Goal: Information Seeking & Learning: Check status

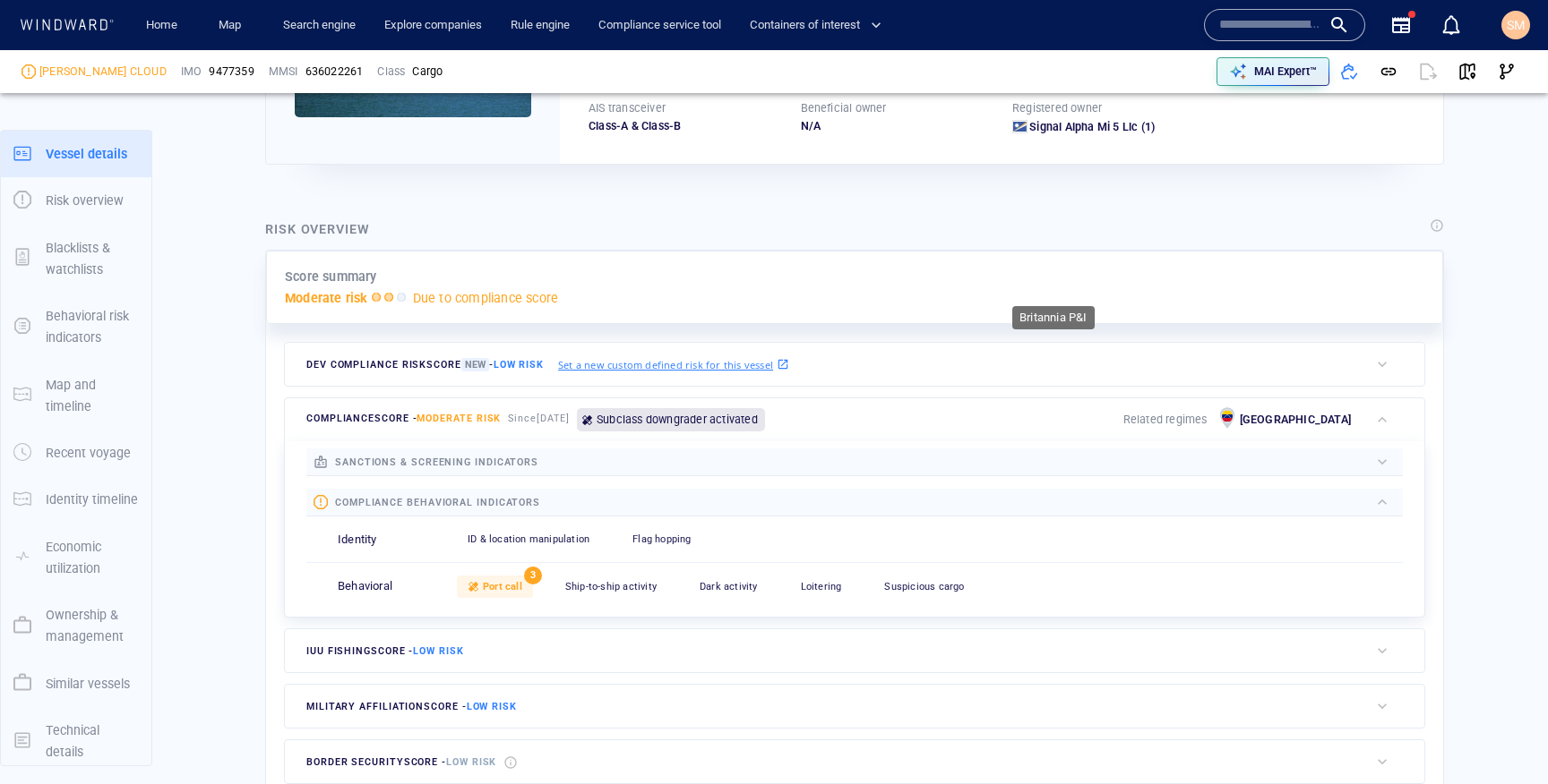
scroll to position [46, 0]
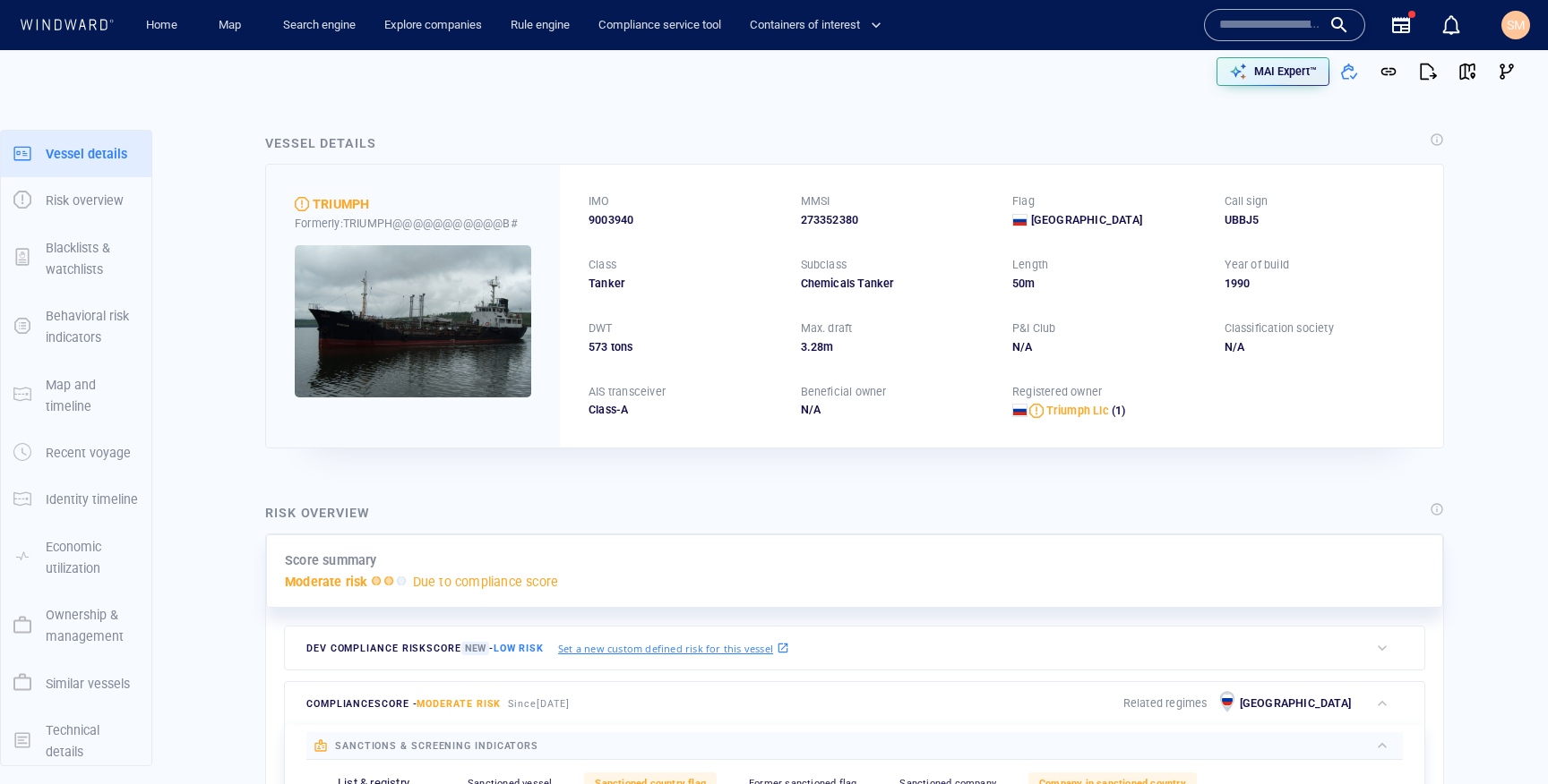
click at [1526, 16] on div "SM" at bounding box center [1514, 25] width 28 height 28
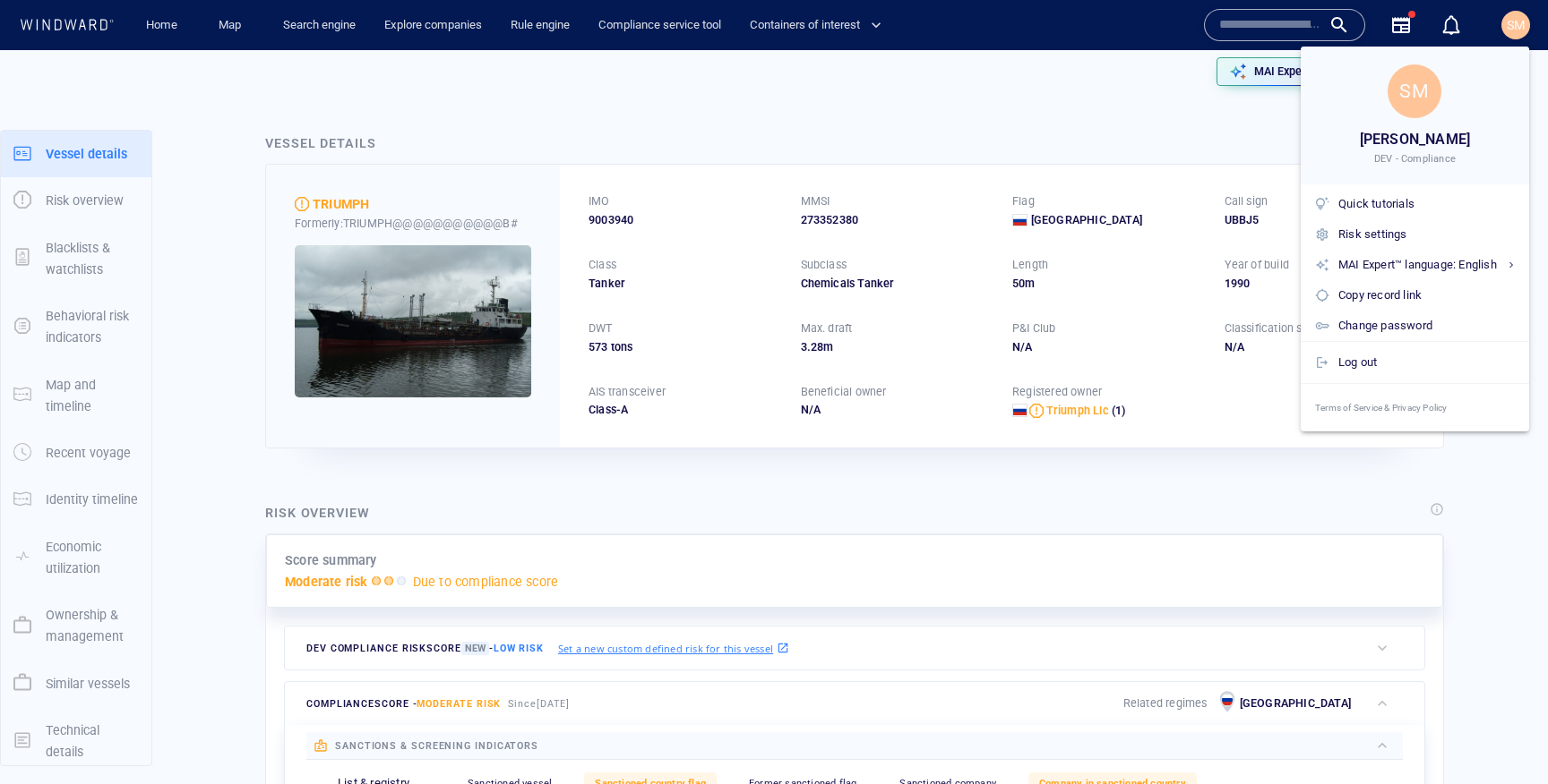
click at [1131, 133] on div at bounding box center [774, 392] width 1548 height 784
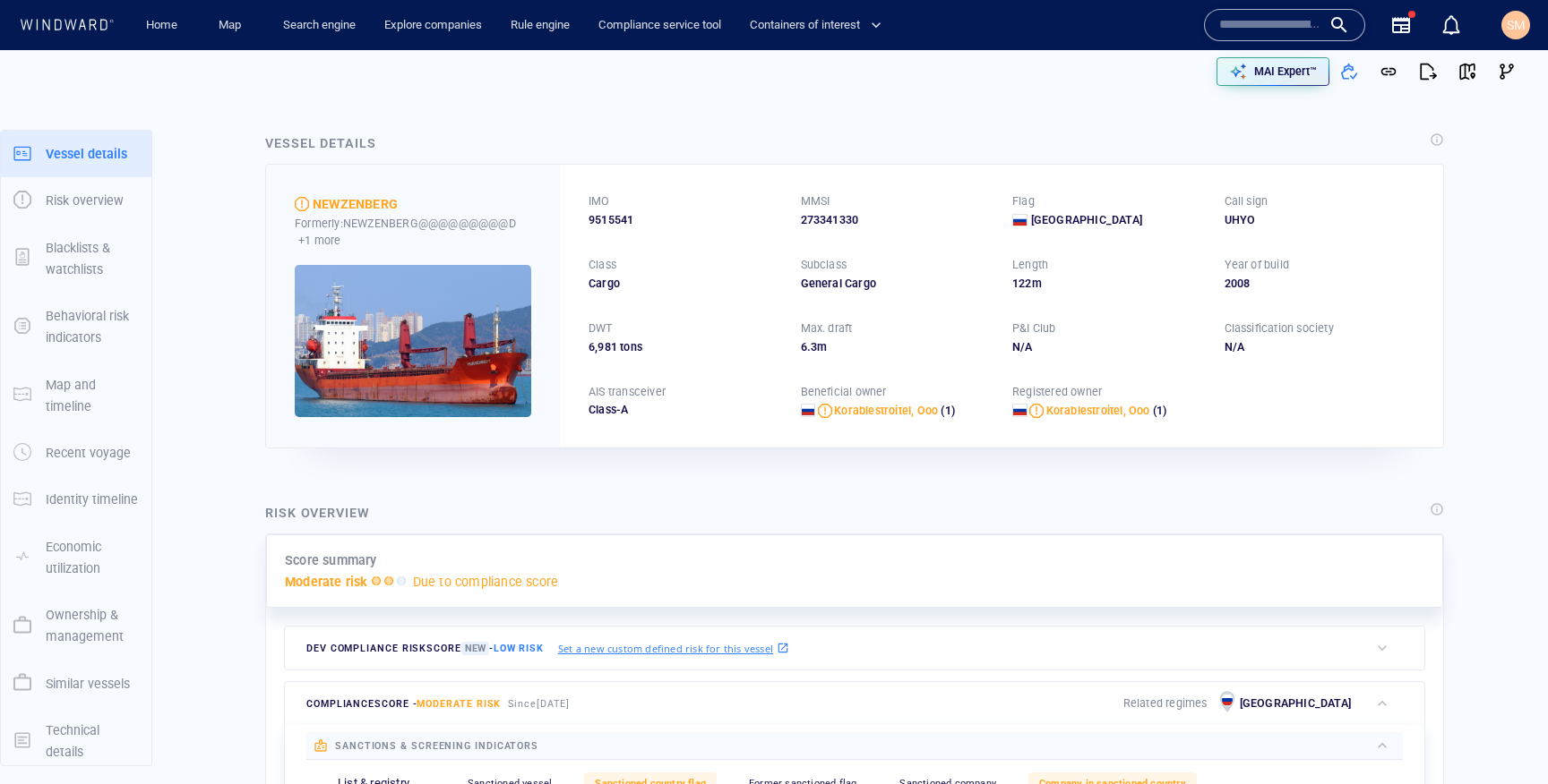
click at [1526, 25] on div "SM" at bounding box center [1514, 25] width 28 height 28
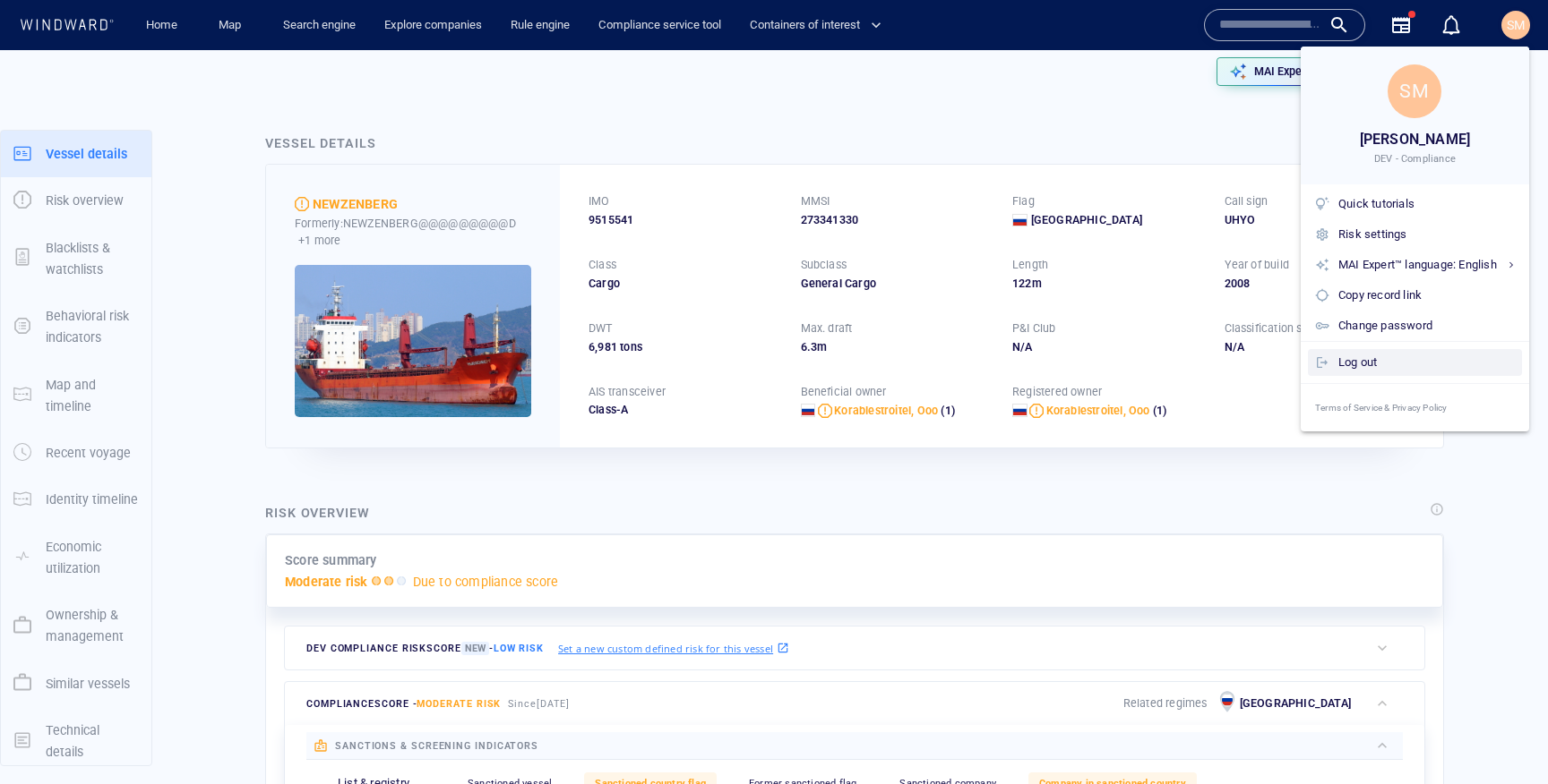
click at [1393, 357] on div "Log out" at bounding box center [1427, 362] width 177 height 20
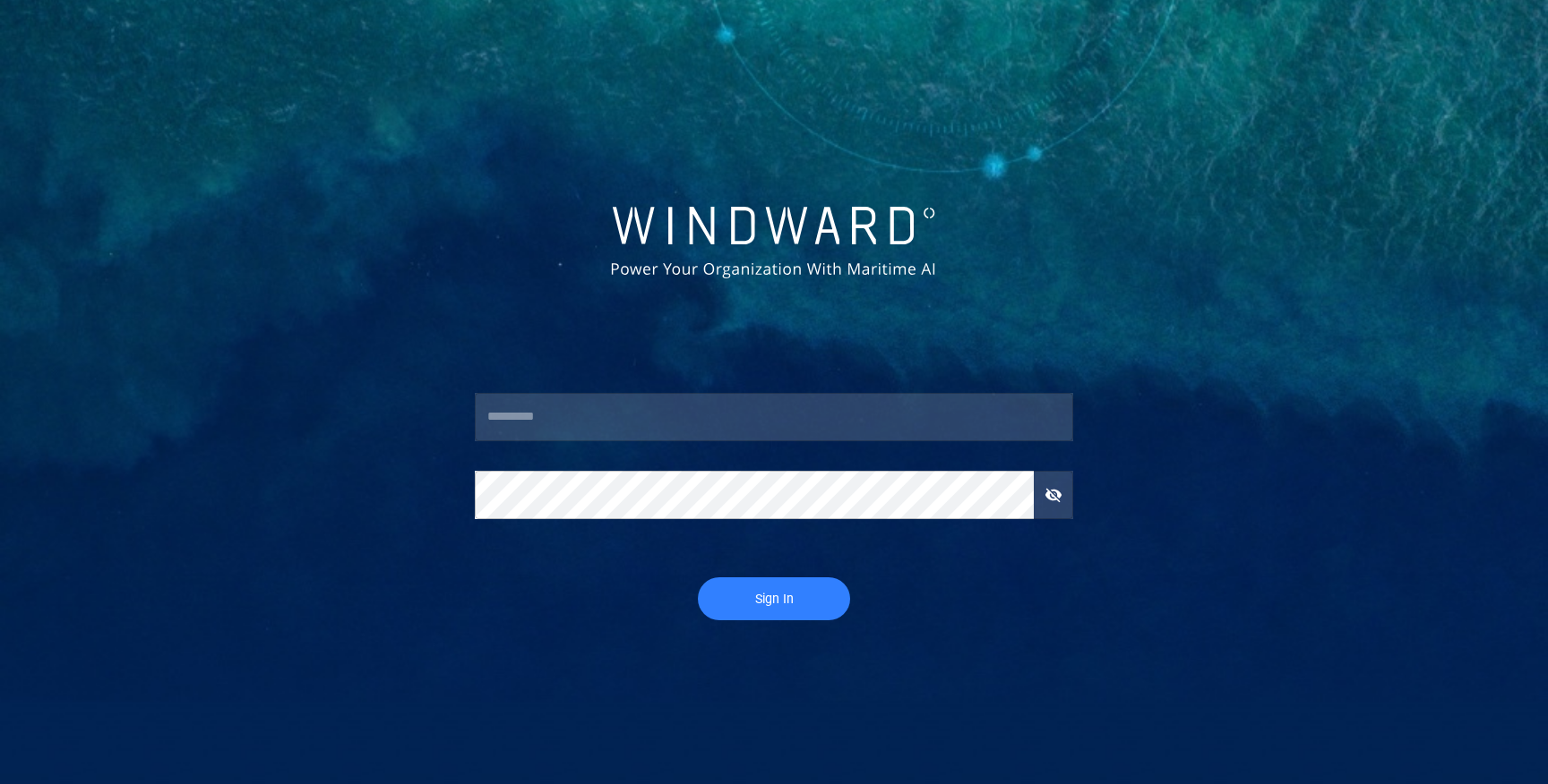
type input "**********"
click at [818, 608] on span "Sign In" at bounding box center [774, 599] width 117 height 23
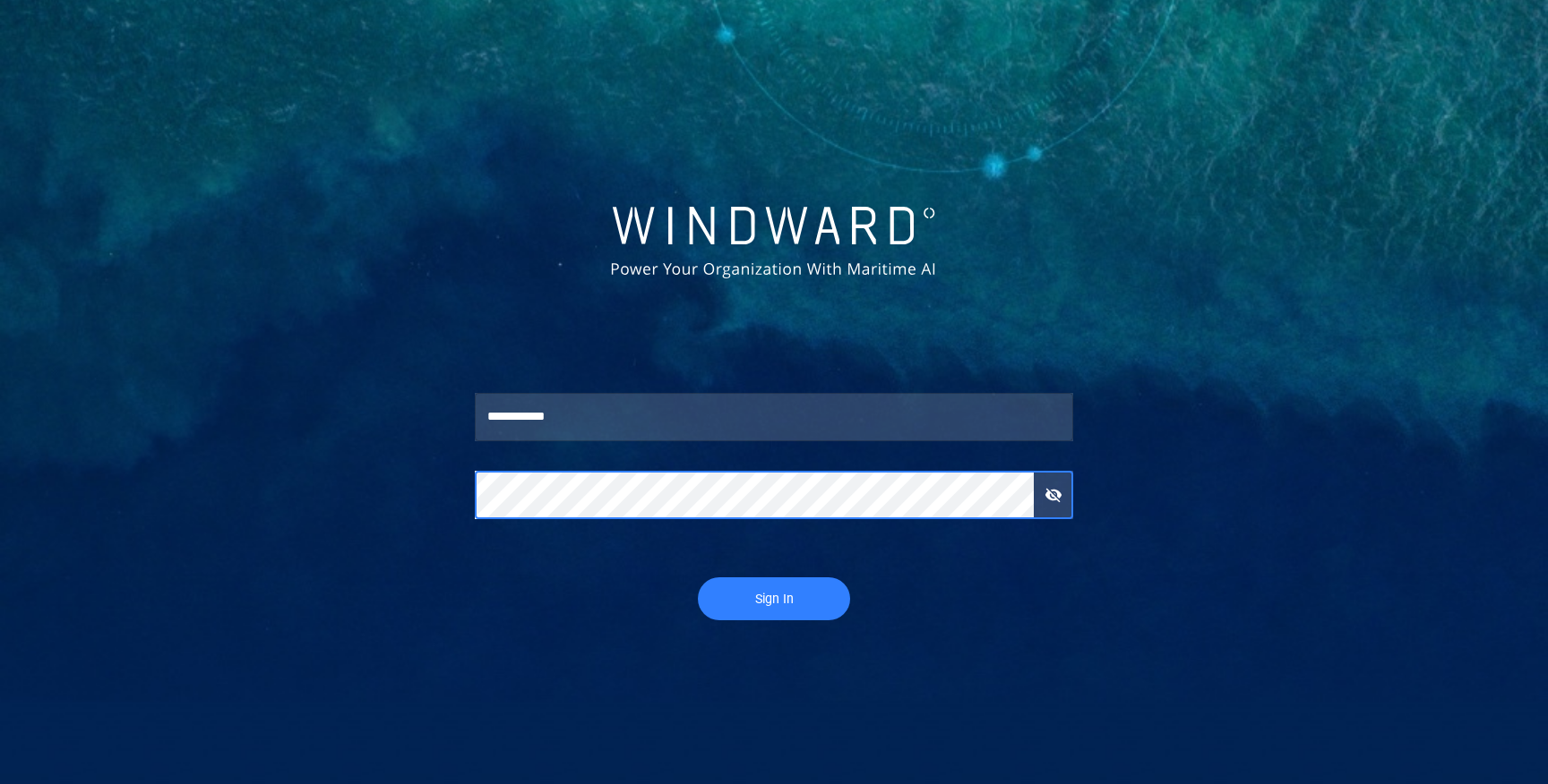
click at [698, 577] on button "Sign In" at bounding box center [774, 598] width 152 height 43
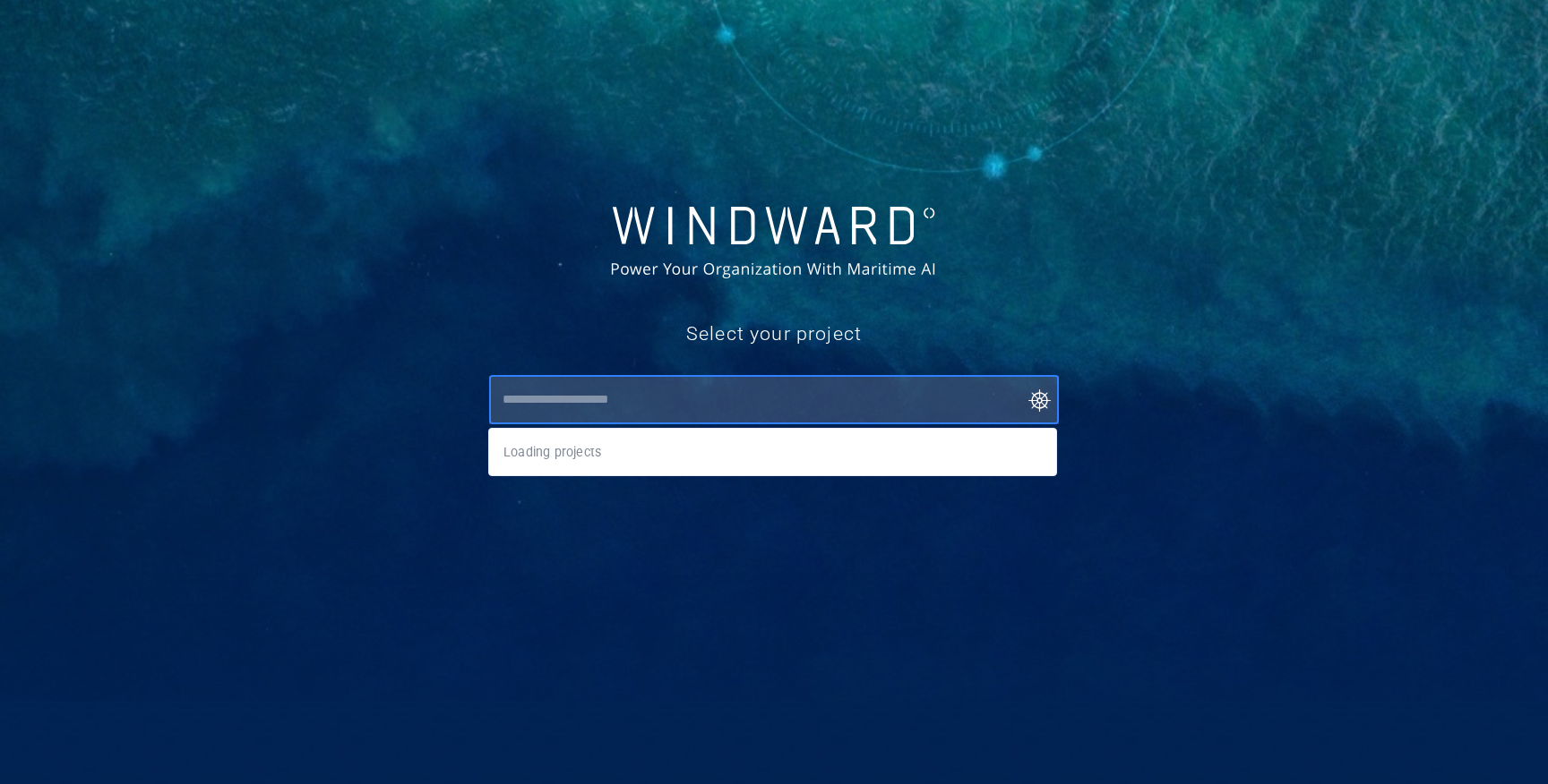
click at [592, 391] on input "text" at bounding box center [777, 400] width 560 height 32
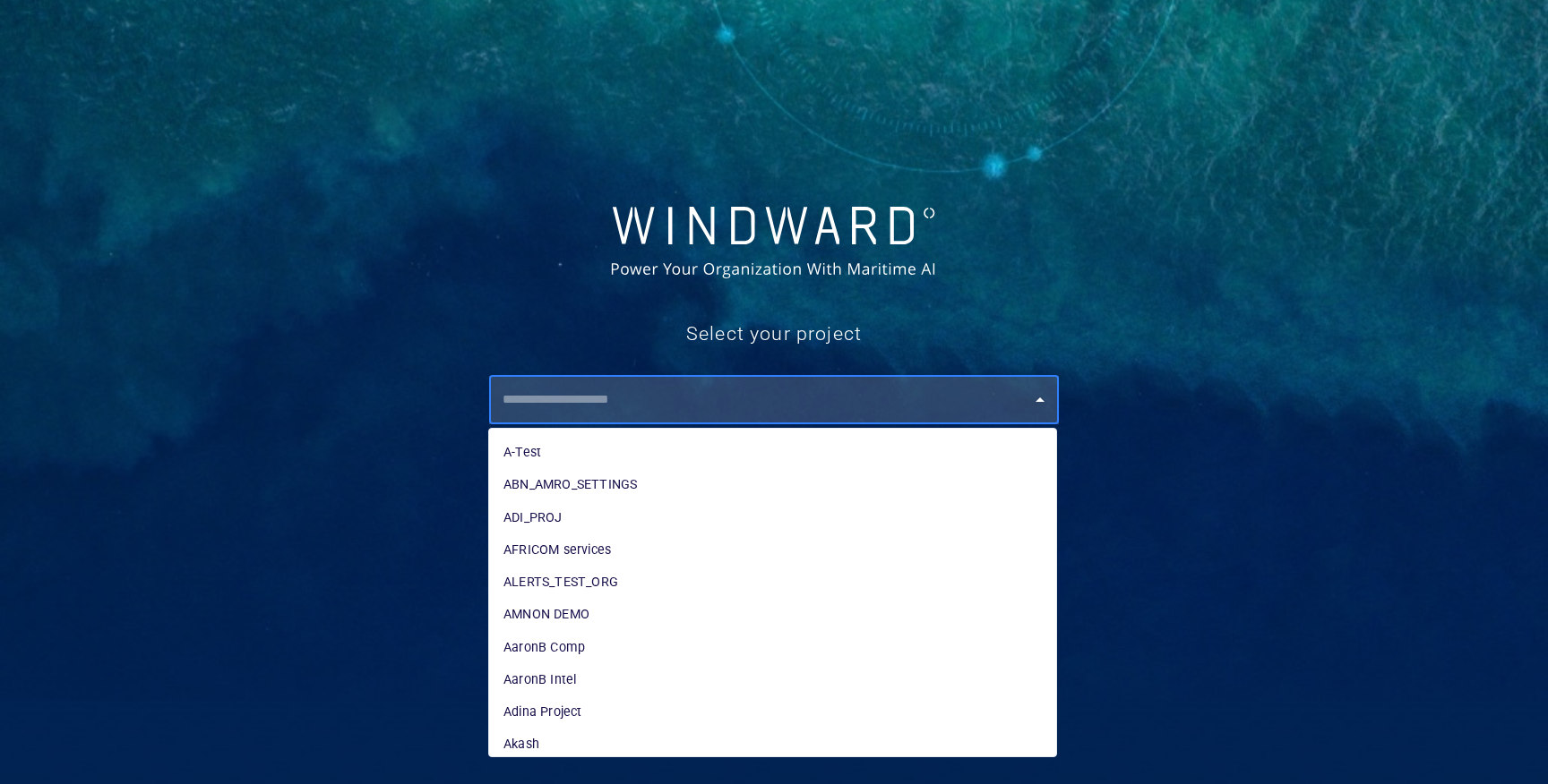
type input "*"
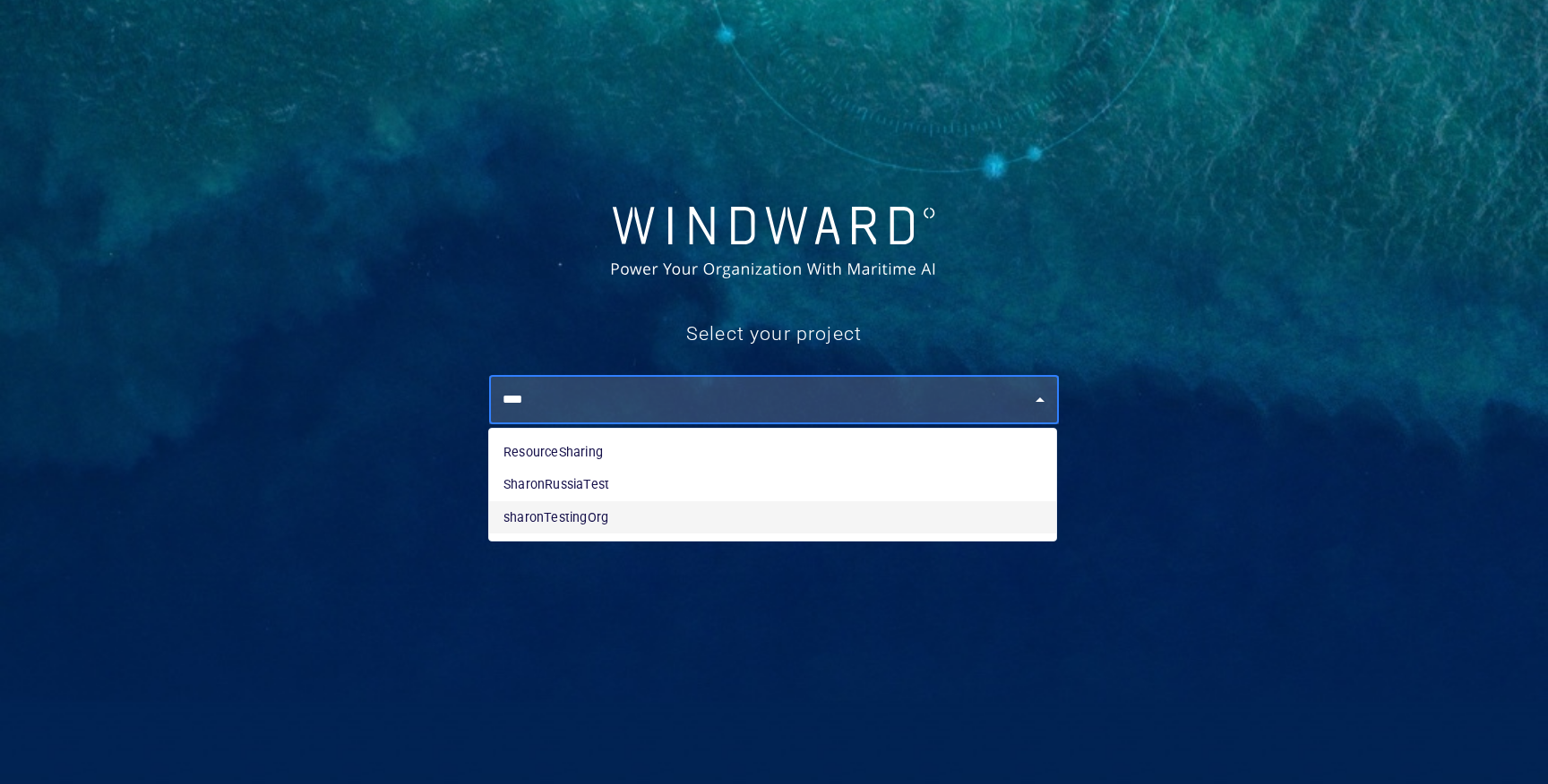
click at [552, 504] on li "sharonTestingOrg" at bounding box center [773, 516] width 567 height 32
type input "**********"
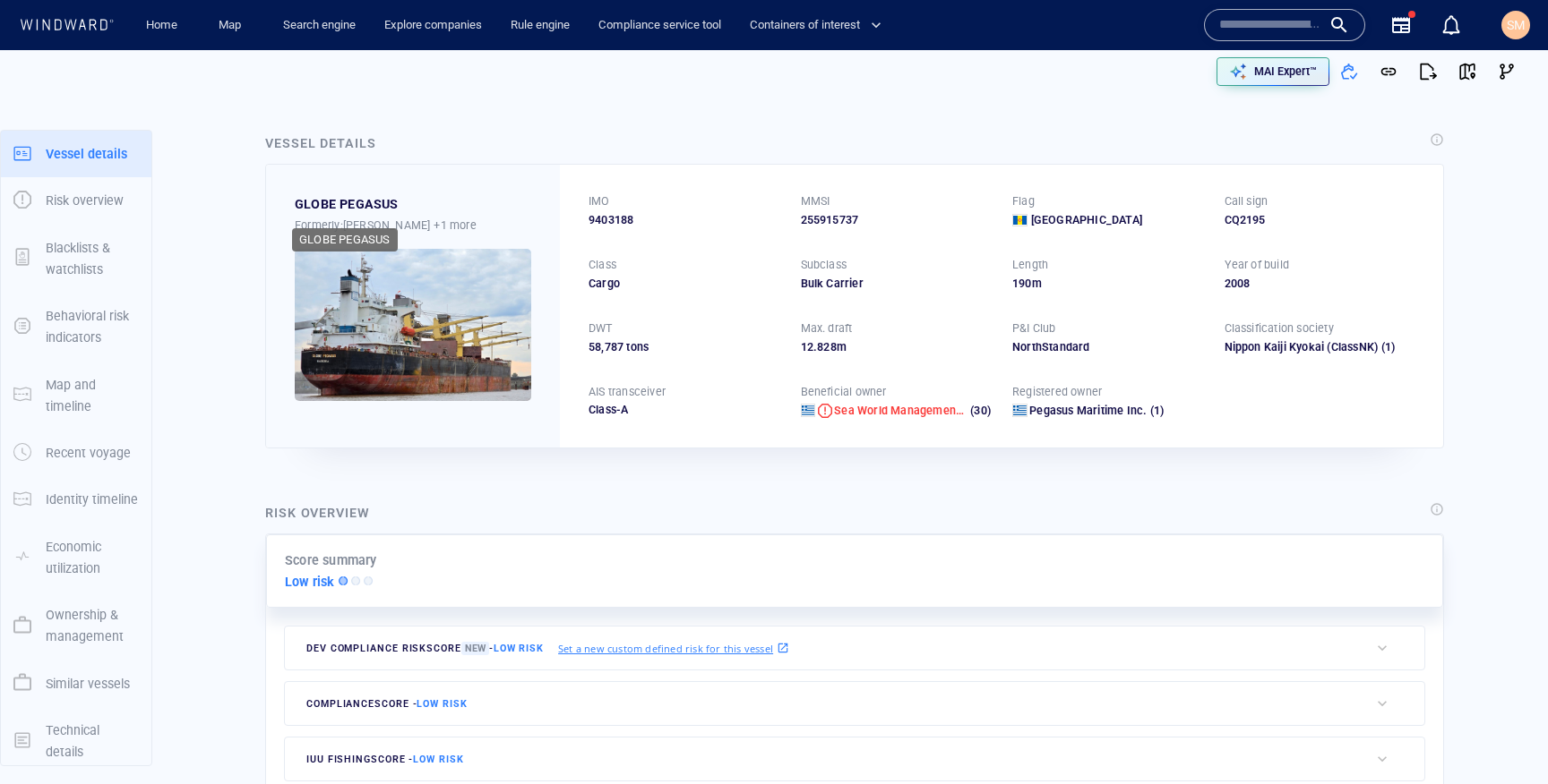
click at [366, 202] on div "GLOBE PEGASUS" at bounding box center [346, 204] width 104 height 22
copy div "GLOBE PEGASUS"
click at [1515, 40] on button "SM" at bounding box center [1515, 25] width 36 height 36
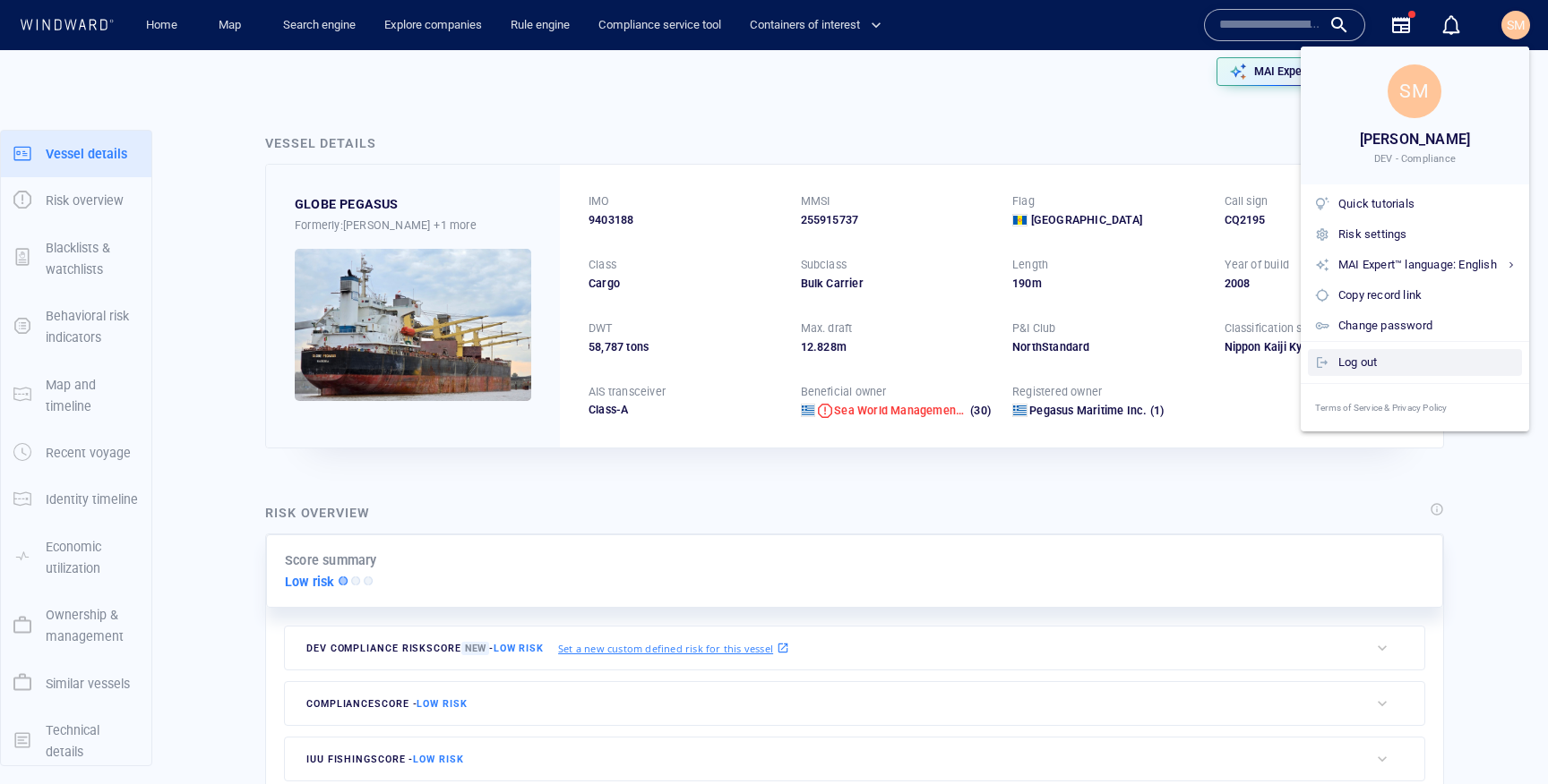
click at [1349, 371] on div "Log out" at bounding box center [1427, 362] width 177 height 20
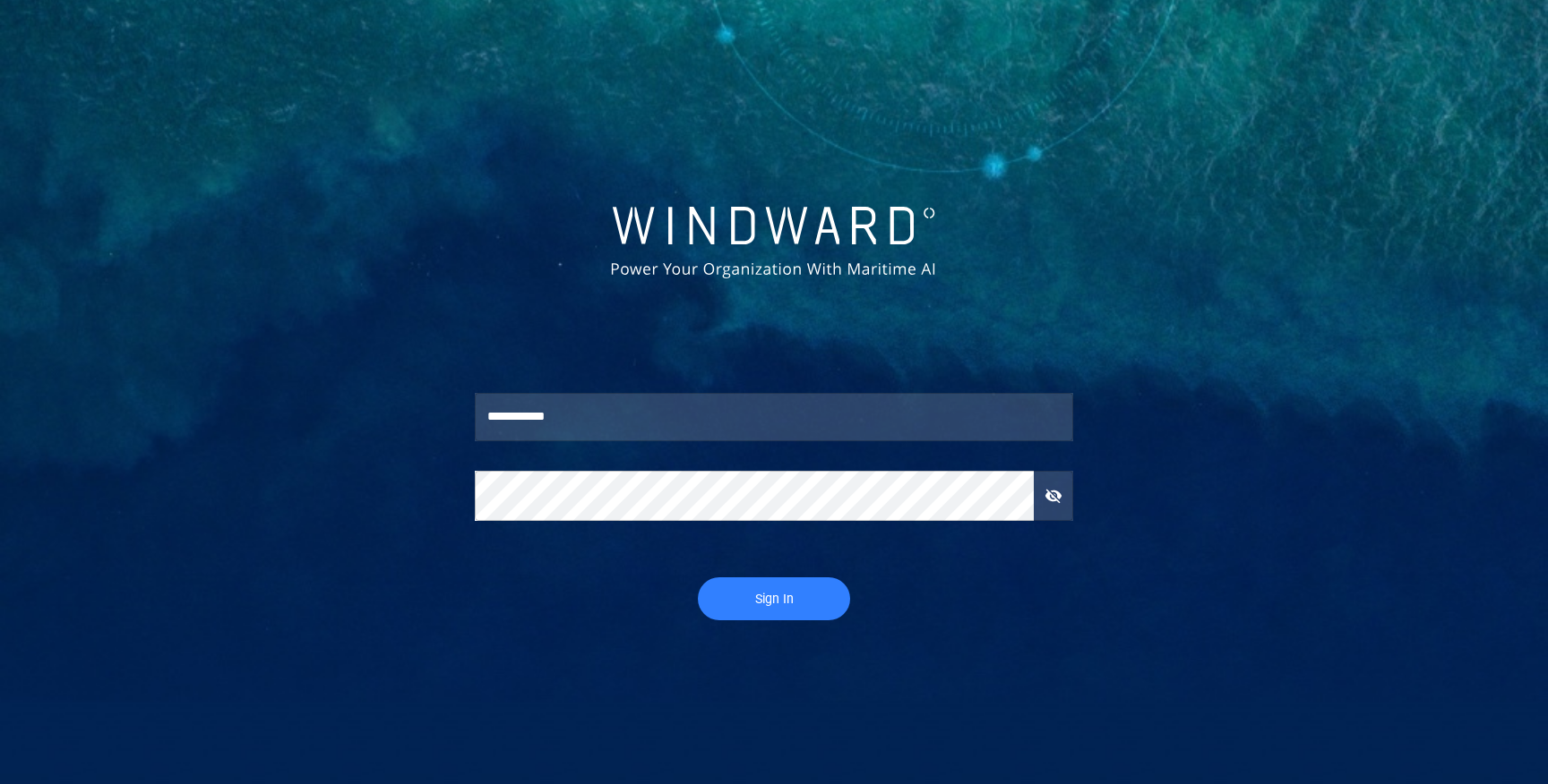
click at [780, 356] on div at bounding box center [773, 334] width 626 height 89
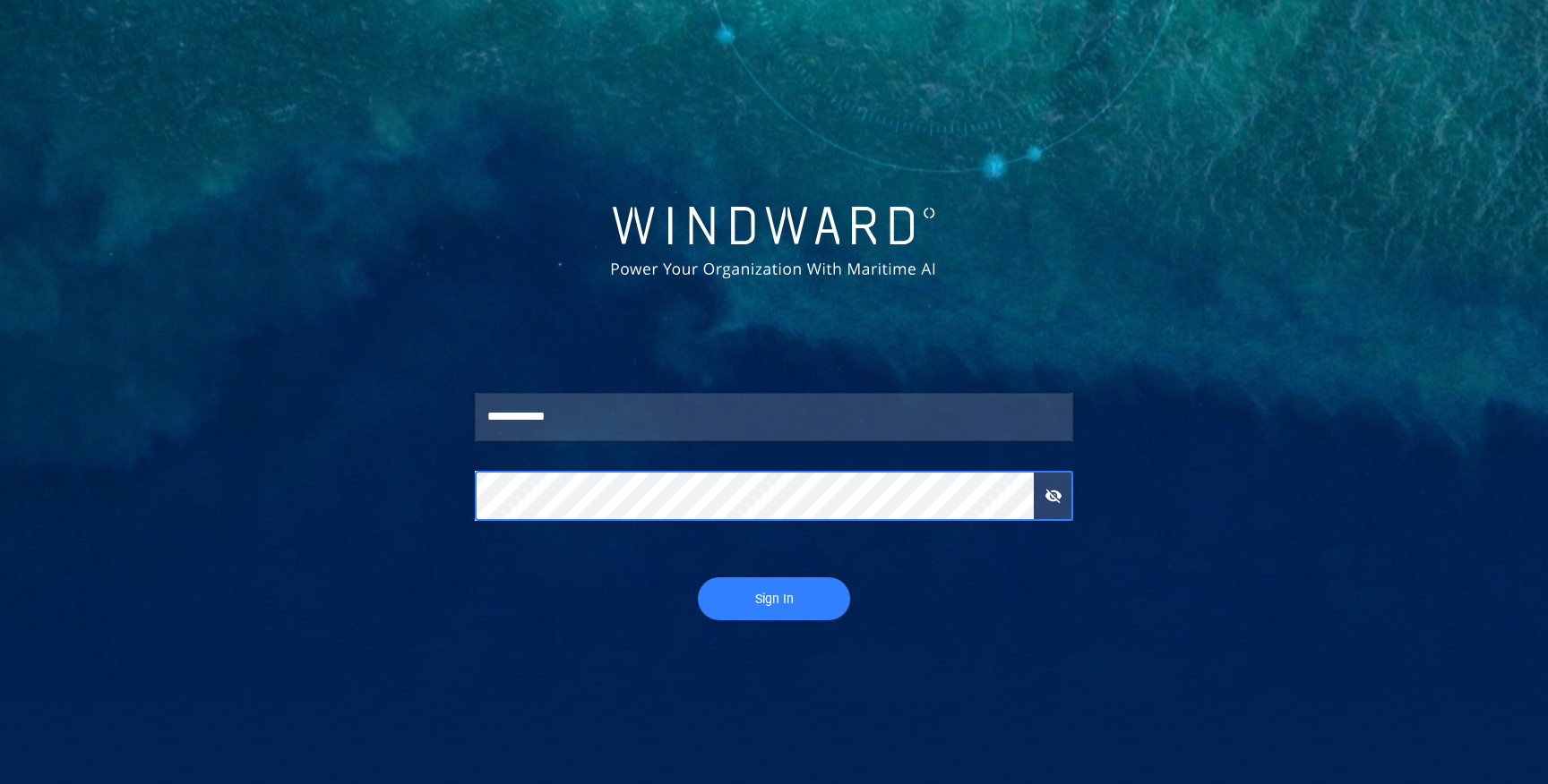
click at [787, 591] on span "Sign In" at bounding box center [774, 599] width 117 height 23
click at [698, 577] on button "Sign In" at bounding box center [774, 598] width 152 height 43
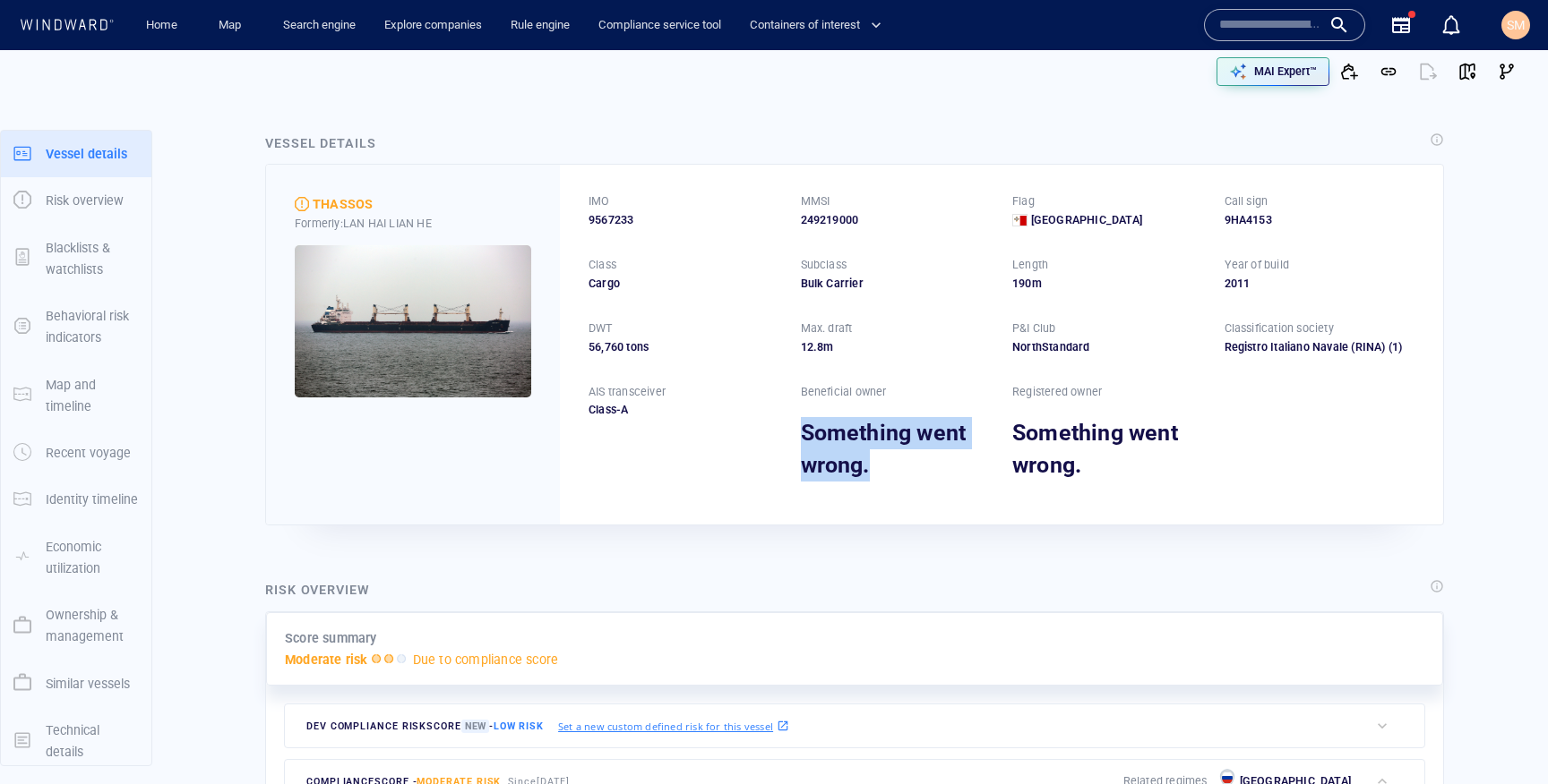
drag, startPoint x: 805, startPoint y: 412, endPoint x: 846, endPoint y: 516, distance: 111.8
click at [843, 514] on div "IMO 9567233 MMSI 249219000 Flag Malta Call sign 9HA4153 Class Cargo Subclass Bu…" at bounding box center [1000, 344] width 883 height 360
click at [1005, 473] on div "IMO 9567233 MMSI 249219000 Flag Malta Call sign 9HA4153 Class Cargo Subclass Bu…" at bounding box center [1000, 344] width 883 height 360
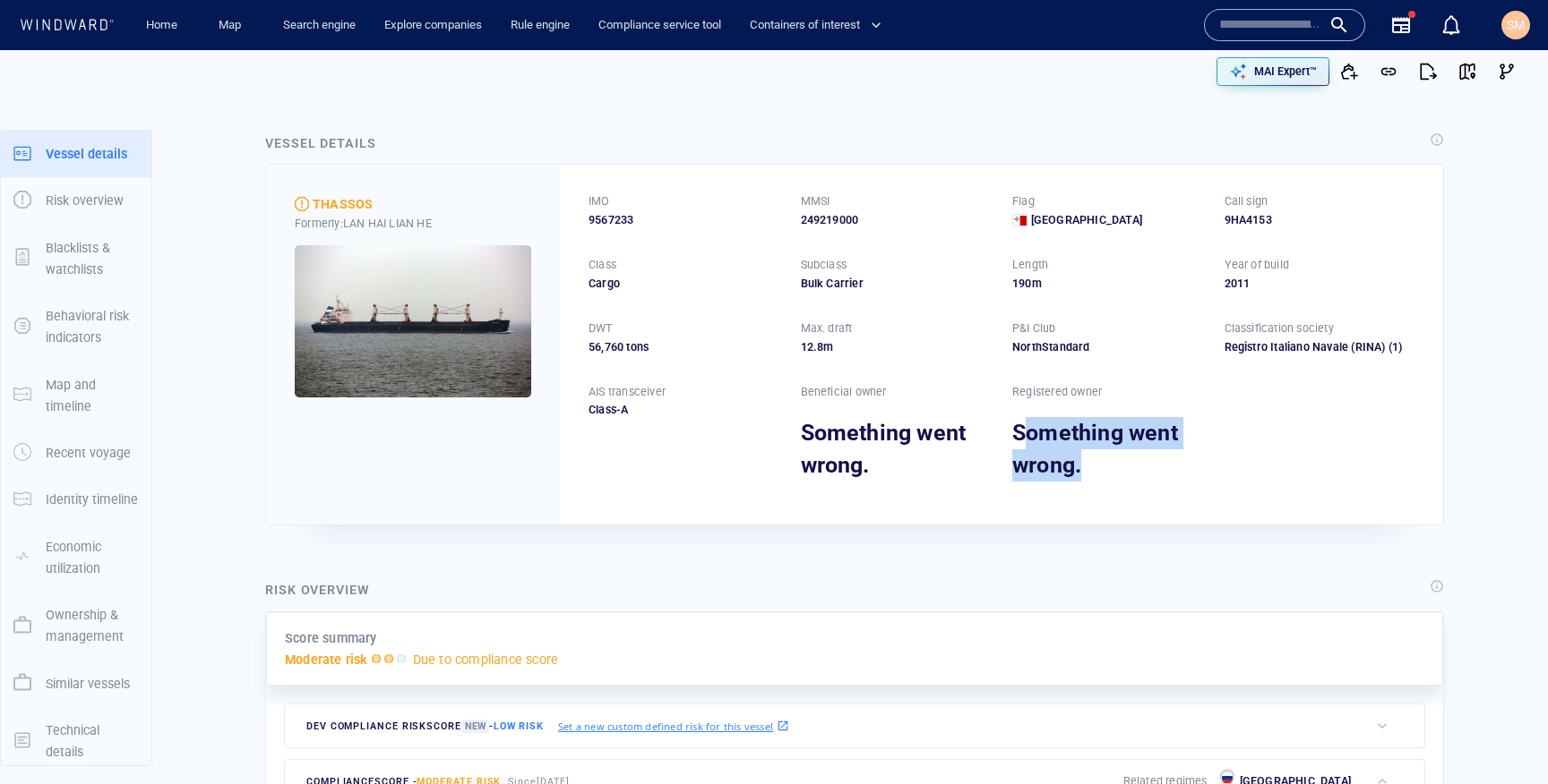
drag, startPoint x: 1029, startPoint y: 430, endPoint x: 1065, endPoint y: 522, distance: 98.8
click at [1065, 522] on div "IMO 9567233 MMSI 249219000 Flag Malta Call sign 9HA4153 Class Cargo Subclass Bu…" at bounding box center [1000, 344] width 883 height 360
click at [1102, 488] on div "Something went wrong." at bounding box center [1107, 448] width 190 height 94
